Goal: Information Seeking & Learning: Learn about a topic

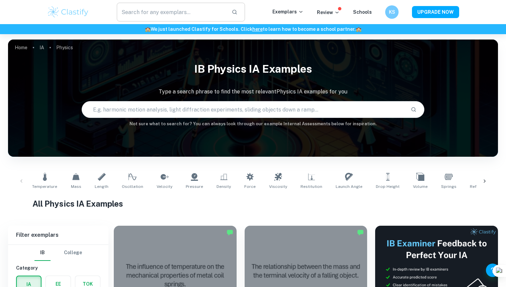
click at [152, 8] on input "text" at bounding box center [172, 12] width 110 height 19
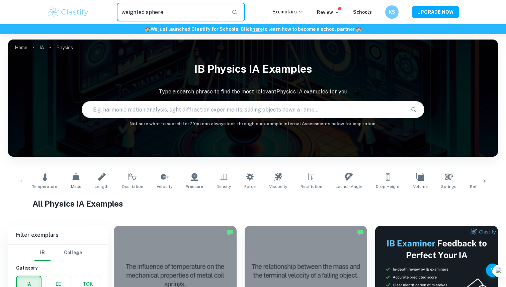
type input "weighted sphere"
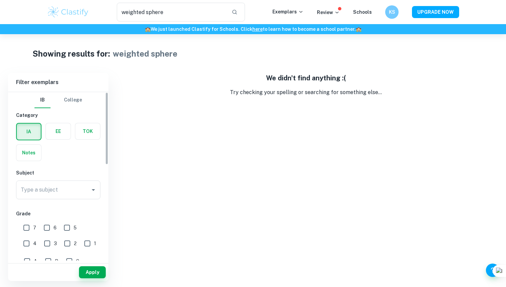
click at [24, 225] on input "7" at bounding box center [26, 227] width 13 height 13
checkbox input "true"
click at [180, 14] on input "weighted sphere" at bounding box center [172, 12] width 110 height 19
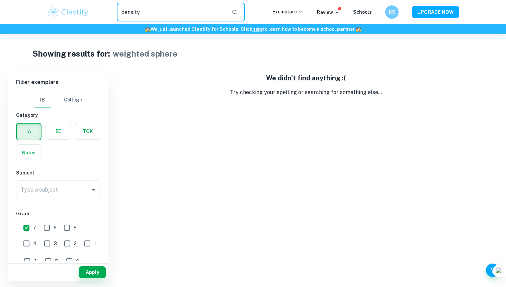
type input "density"
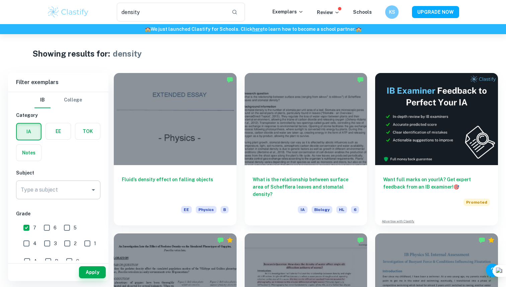
click at [38, 199] on div "Type a subject" at bounding box center [58, 190] width 84 height 19
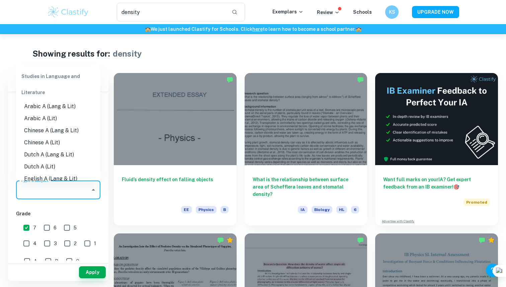
scroll to position [14, 0]
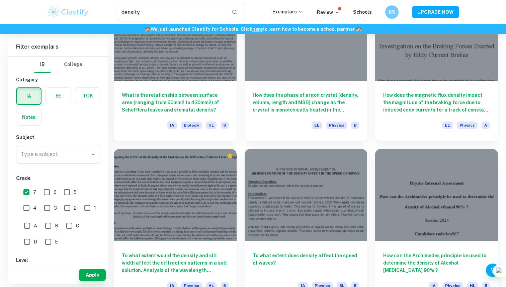
scroll to position [738, 0]
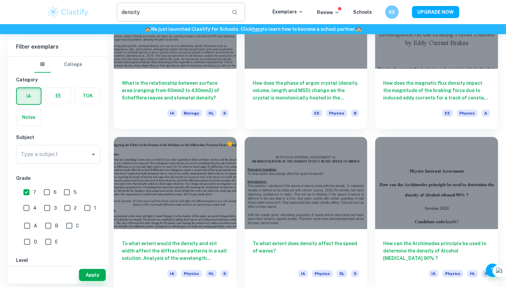
click at [149, 15] on input "density" at bounding box center [172, 12] width 110 height 19
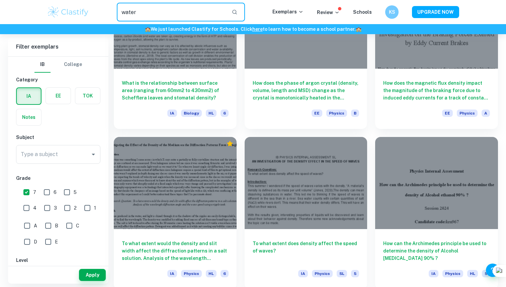
type input "water"
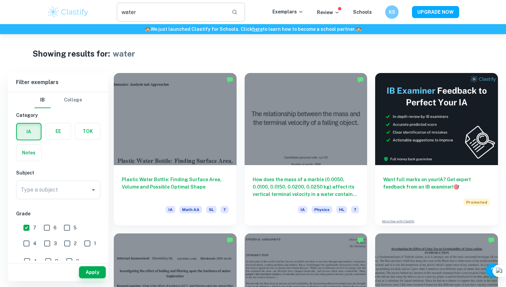
click at [149, 15] on input "water" at bounding box center [172, 12] width 110 height 19
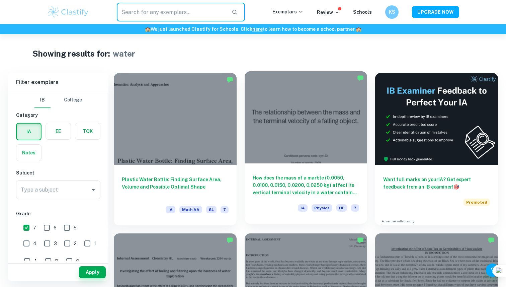
click at [286, 190] on h6 "How does the mass of a marble (0.0050, 0.0100, 0.0150, 0.0200, 0.0250 kg) affec…" at bounding box center [306, 185] width 107 height 22
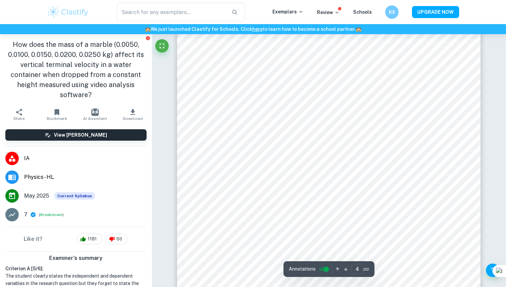
scroll to position [1869, 0]
type input "5"
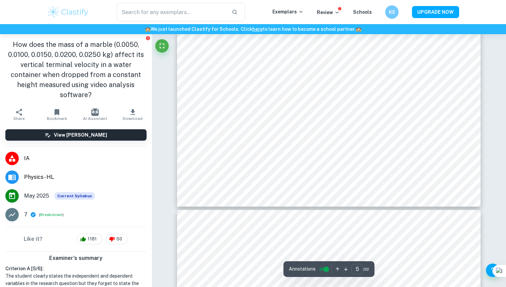
scroll to position [2090, 0]
